Goal: Information Seeking & Learning: Learn about a topic

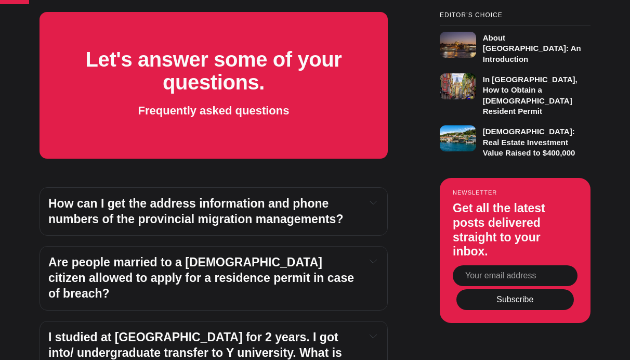
click at [227, 255] on h4 "Are people married to a [DEMOGRAPHIC_DATA] citizen allowed to apply for a resid…" at bounding box center [202, 278] width 309 height 47
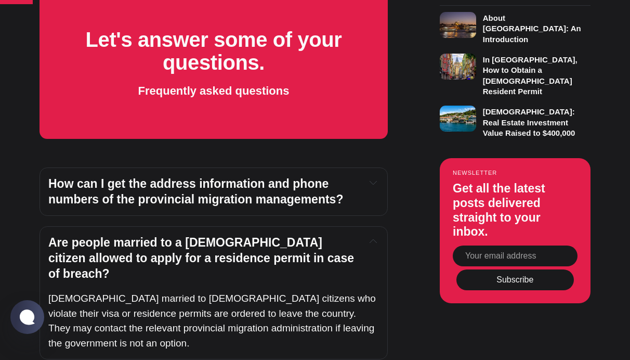
scroll to position [662, 0]
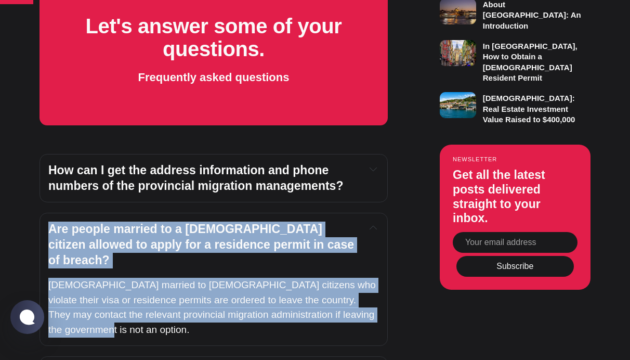
drag, startPoint x: 48, startPoint y: 188, endPoint x: 167, endPoint y: 272, distance: 145.4
click at [167, 272] on div "Are people married to a [DEMOGRAPHIC_DATA] citizen allowed to apply for a resid…" at bounding box center [214, 279] width 348 height 133
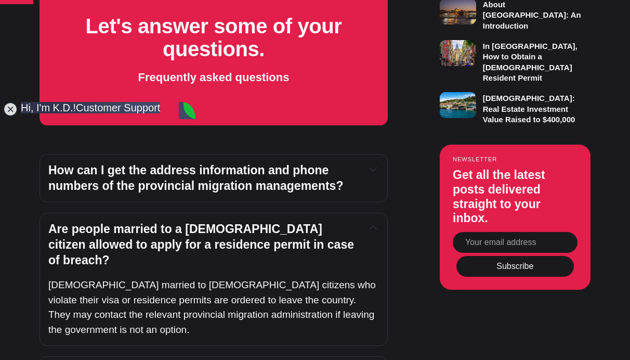
scroll to position [0, 0]
click at [12, 111] on jdiv at bounding box center [10, 109] width 15 height 15
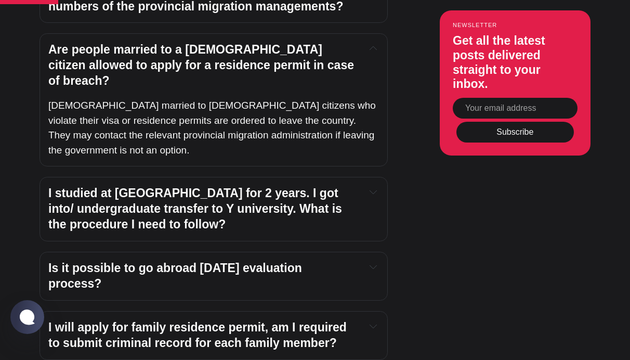
scroll to position [842, 0]
click at [189, 260] on h4 "Is it possible to go abroad [DATE] evaluation process?" at bounding box center [202, 275] width 309 height 31
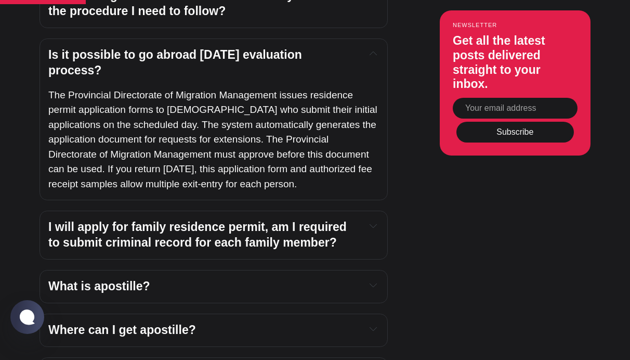
scroll to position [1055, 0]
click at [194, 219] on h4 "I will apply for family residence permit, am I required to submit criminal reco…" at bounding box center [202, 234] width 309 height 31
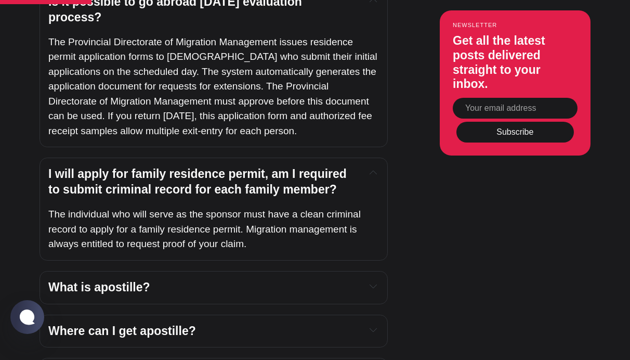
scroll to position [1113, 0]
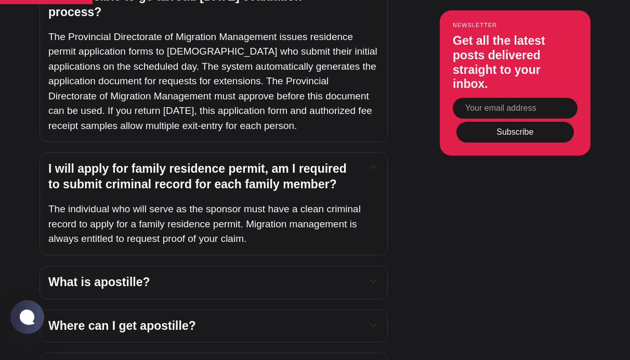
click at [191, 274] on h4 "What is apostille?" at bounding box center [202, 282] width 309 height 16
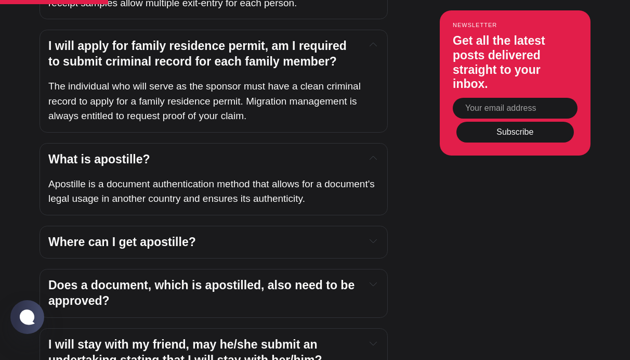
scroll to position [1236, 0]
click at [200, 234] on h4 "Where can I get apostille?" at bounding box center [202, 242] width 309 height 16
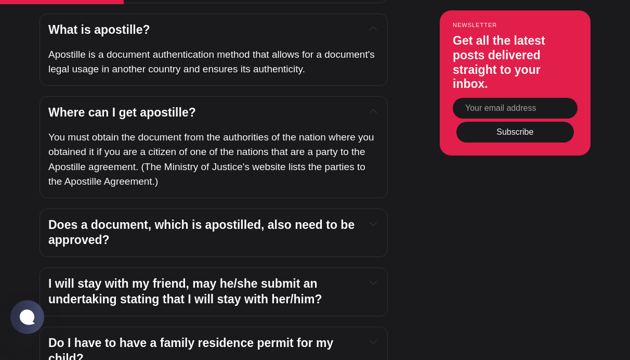
scroll to position [1366, 0]
click at [200, 276] on h4 "I will stay with my friend, may he/she submit an undertaking stating that I wil…" at bounding box center [202, 291] width 309 height 31
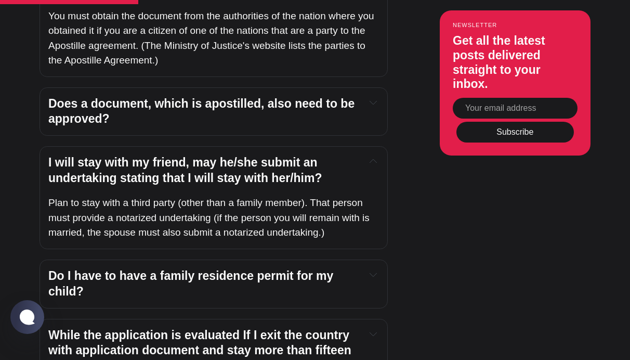
scroll to position [1488, 0]
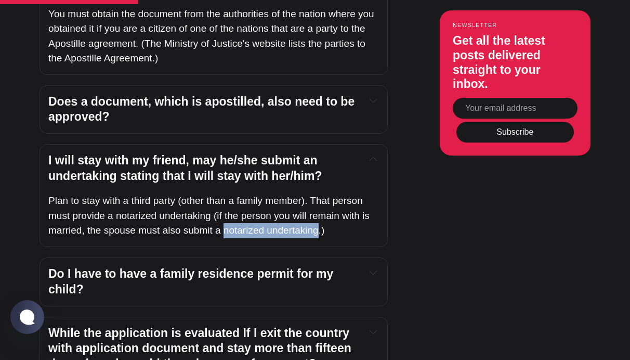
drag, startPoint x: 224, startPoint y: 166, endPoint x: 319, endPoint y: 165, distance: 95.1
click at [319, 193] on p "Plan to stay with a third party (other than a family member). That person must …" at bounding box center [213, 215] width 331 height 45
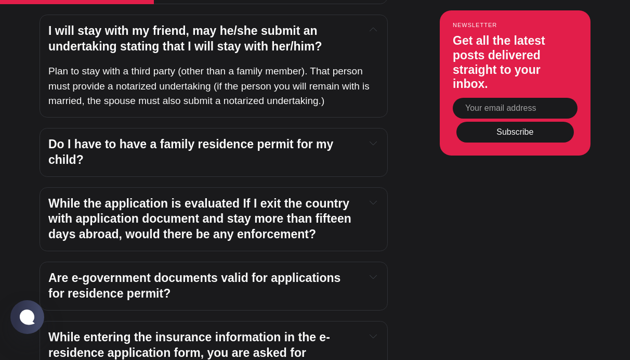
scroll to position [1622, 0]
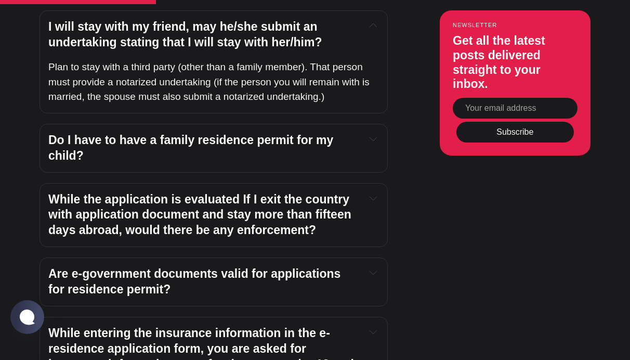
click at [214, 192] on h4 "While the application is evaluated If I exit the country with application docum…" at bounding box center [202, 215] width 309 height 47
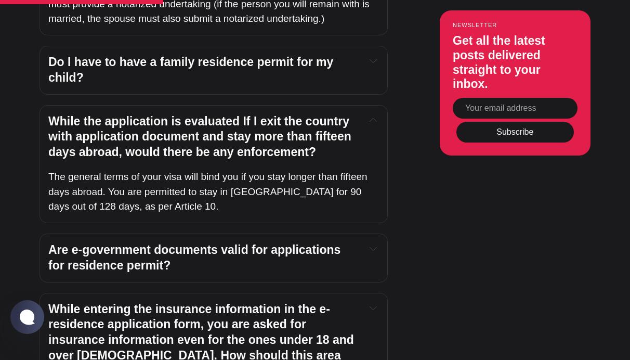
scroll to position [1705, 0]
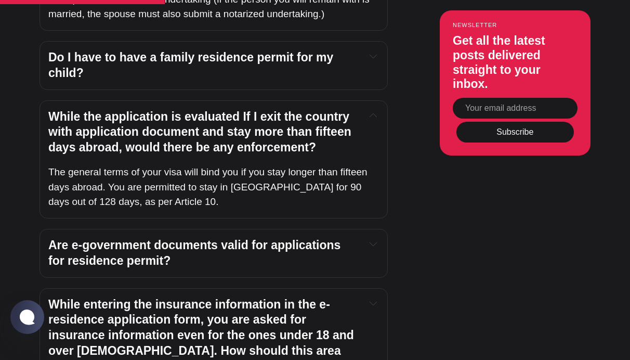
click at [185, 238] on h4 "Are e-government documents valid for applications for residence permit?" at bounding box center [202, 253] width 309 height 31
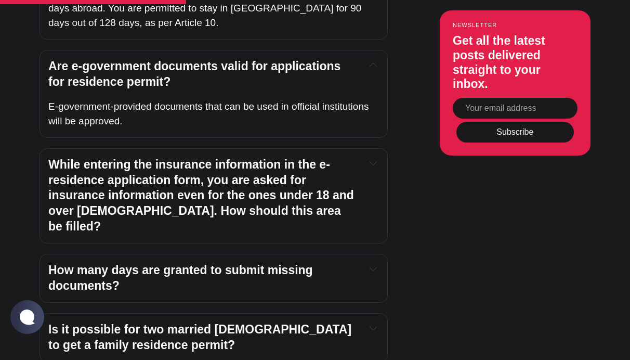
scroll to position [1883, 0]
click at [197, 263] on h4 "How many days are granted to submit missing documents?" at bounding box center [202, 278] width 309 height 31
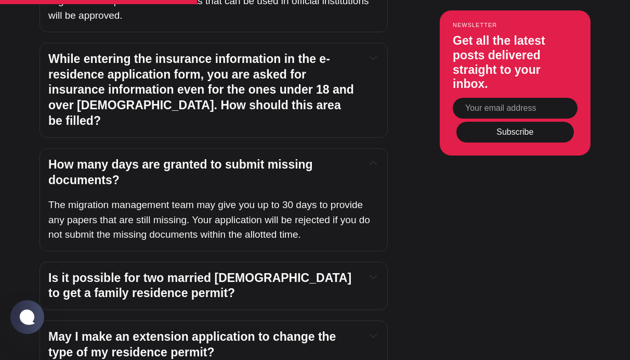
scroll to position [1994, 0]
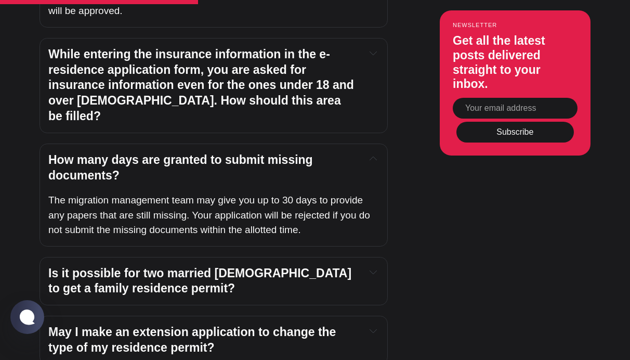
click at [209, 266] on h4 "Is it possible for two married [DEMOGRAPHIC_DATA] to get a family residence per…" at bounding box center [202, 281] width 309 height 31
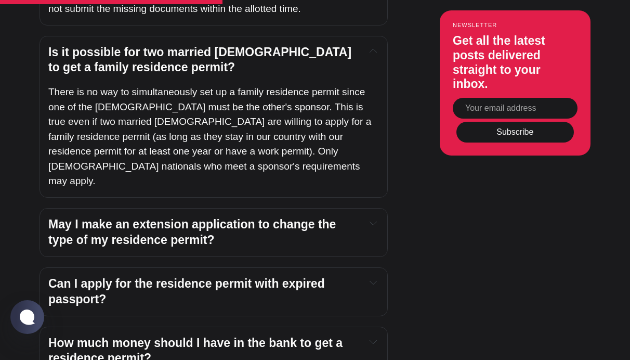
scroll to position [2222, 0]
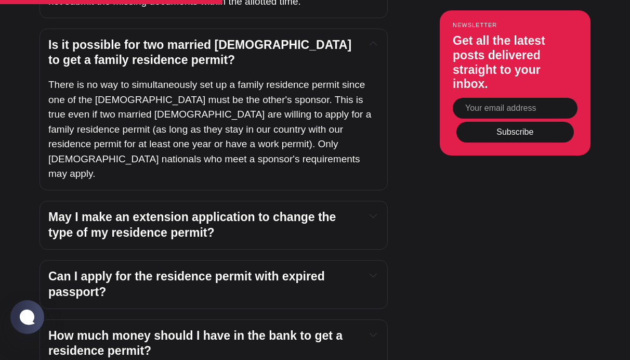
click at [205, 328] on h4 "How much money should I have in the bank to get a residence permit?" at bounding box center [202, 343] width 309 height 31
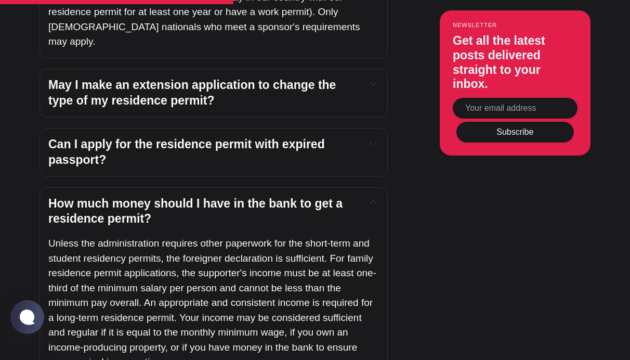
scroll to position [2385, 0]
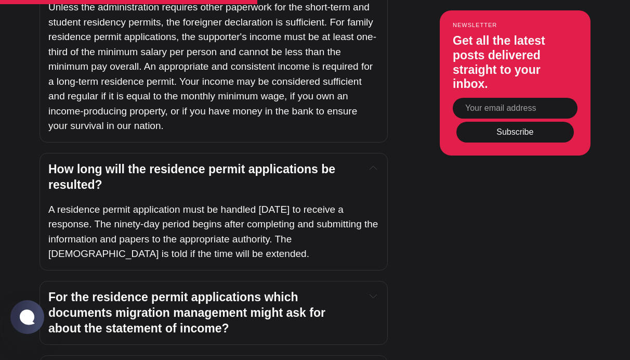
scroll to position [2592, 0]
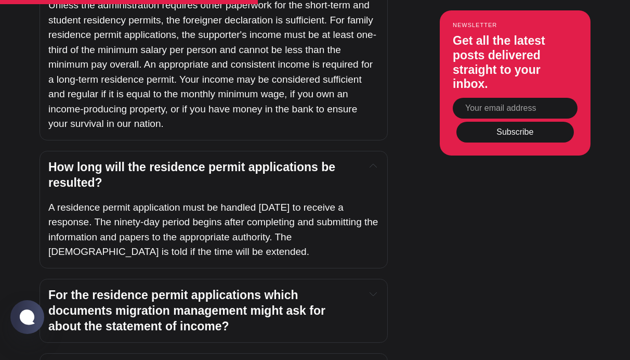
click at [224, 287] on h4 "For the residence permit applications which documents migration management migh…" at bounding box center [202, 310] width 309 height 47
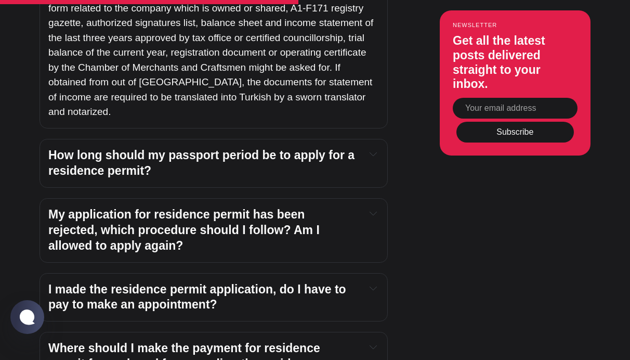
scroll to position [3041, 0]
